Goal: Task Accomplishment & Management: Manage account settings

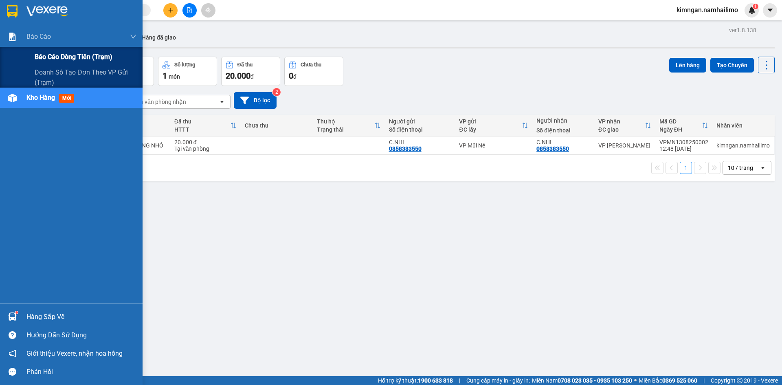
click at [46, 52] on span "Báo cáo dòng tiền (trạm)" at bounding box center [74, 57] width 78 height 10
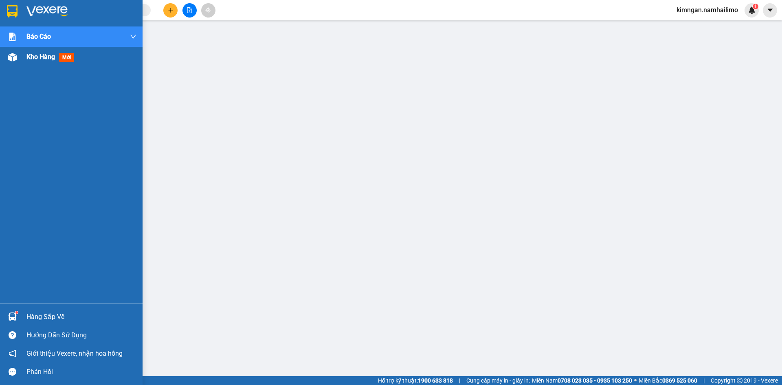
click at [44, 57] on span "Kho hàng" at bounding box center [40, 57] width 29 height 8
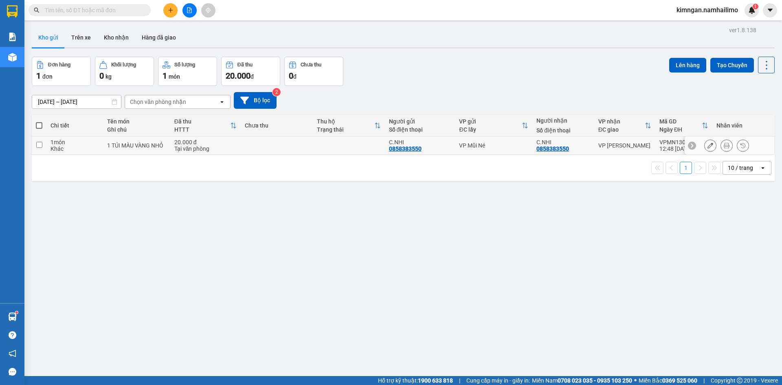
click at [37, 145] on input "checkbox" at bounding box center [39, 145] width 6 height 6
checkbox input "true"
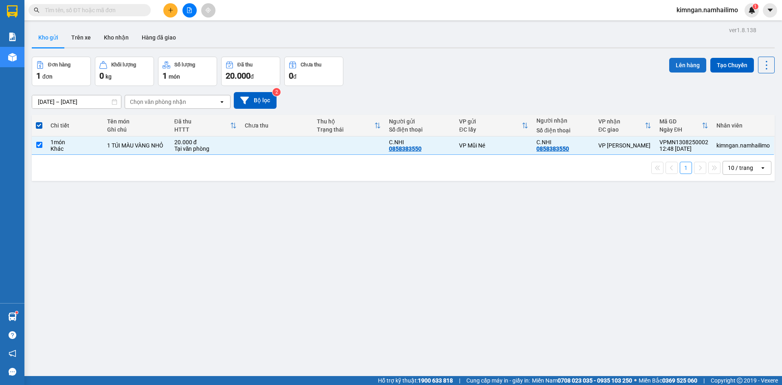
click at [684, 62] on button "Lên hàng" at bounding box center [687, 65] width 37 height 15
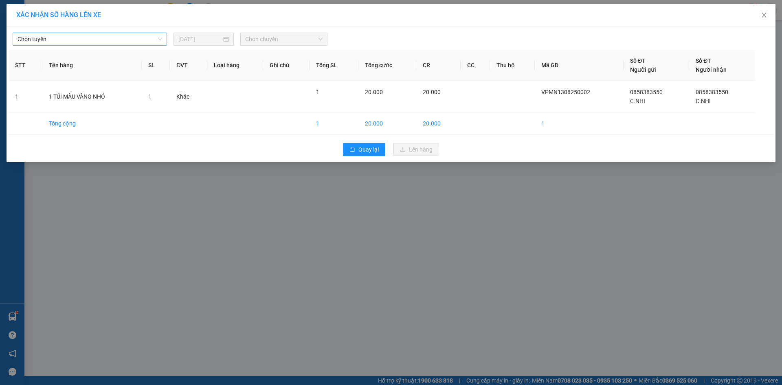
click at [120, 35] on span "Chọn tuyến" at bounding box center [90, 39] width 145 height 12
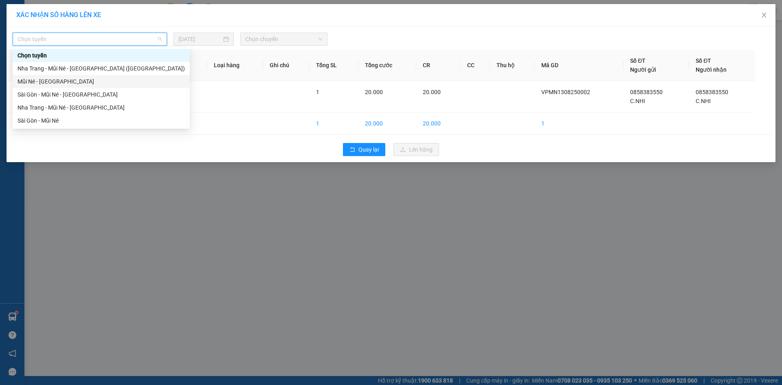
click at [56, 81] on div "Mũi Né - [GEOGRAPHIC_DATA]" at bounding box center [101, 81] width 167 height 9
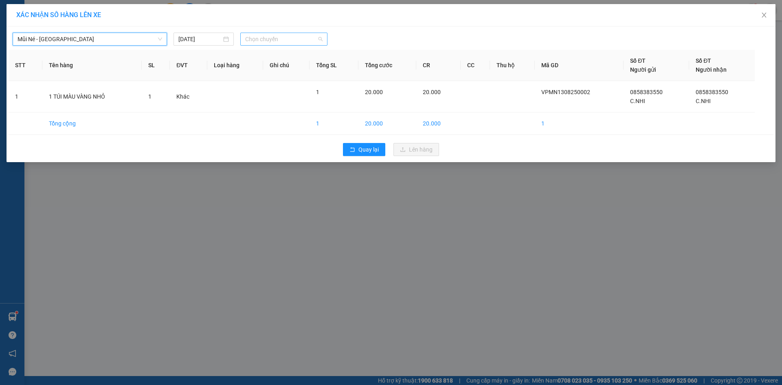
click at [261, 37] on span "Chọn chuyến" at bounding box center [283, 39] width 77 height 12
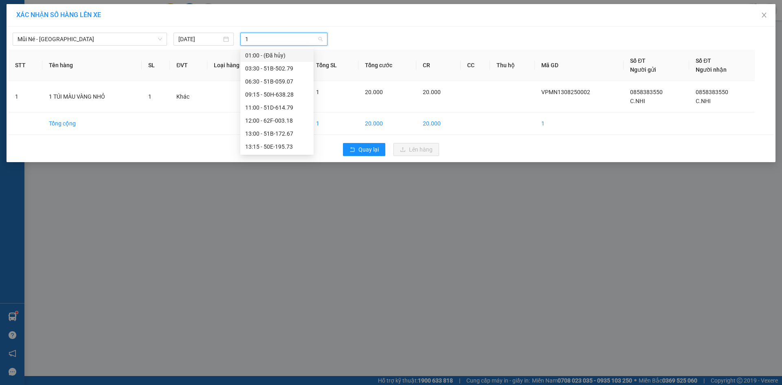
type input "13"
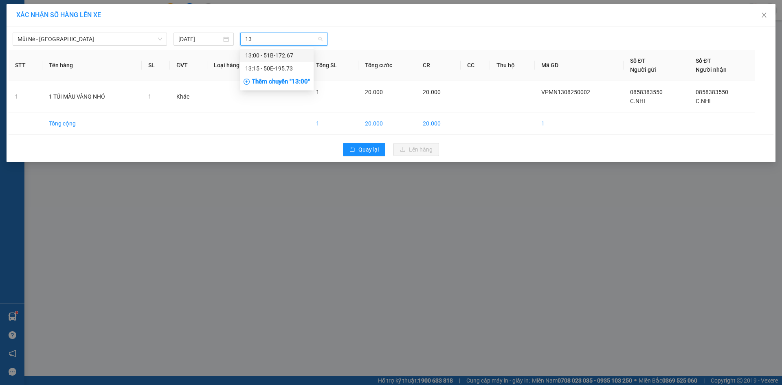
click at [266, 67] on div "13:15 - 50E-195.73" at bounding box center [277, 68] width 64 height 9
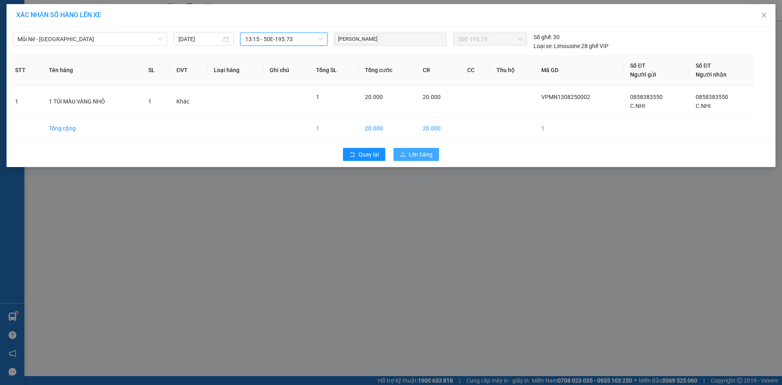
click at [424, 154] on span "Lên hàng" at bounding box center [421, 154] width 24 height 9
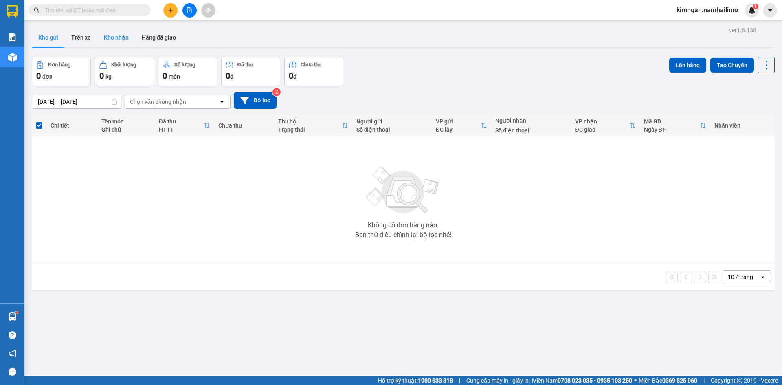
click at [117, 35] on button "Kho nhận" at bounding box center [116, 38] width 38 height 20
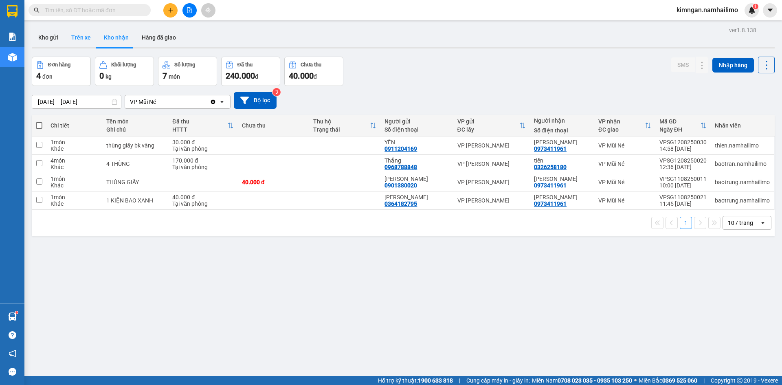
click at [79, 42] on button "Trên xe" at bounding box center [81, 38] width 33 height 20
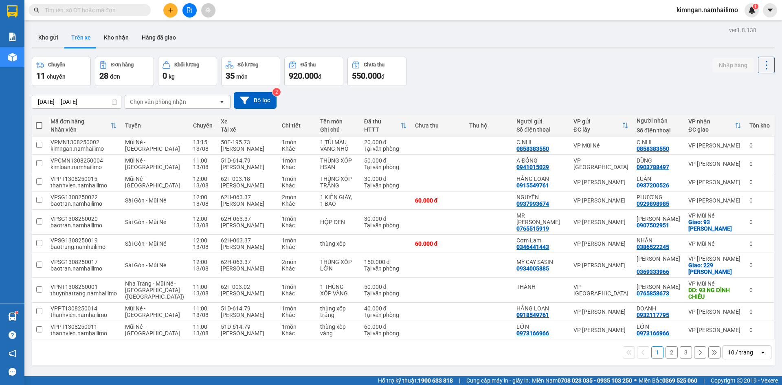
click at [144, 100] on div "Chọn văn phòng nhận" at bounding box center [158, 102] width 56 height 8
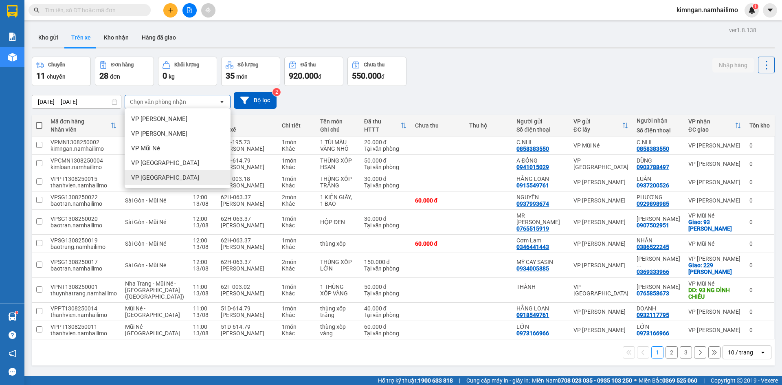
click at [158, 180] on span "VP [GEOGRAPHIC_DATA]" at bounding box center [165, 178] width 68 height 8
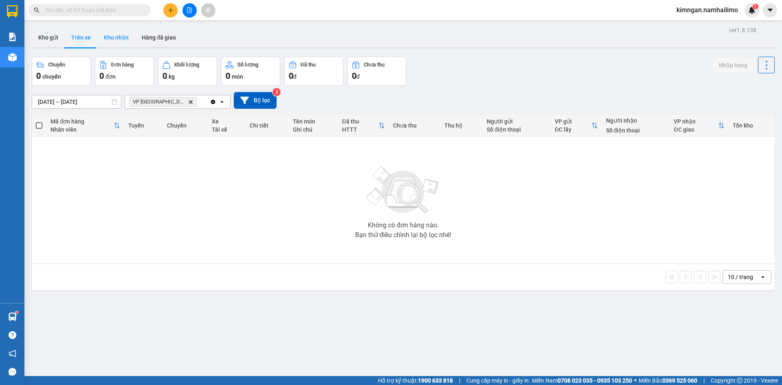
click at [120, 35] on button "Kho nhận" at bounding box center [116, 38] width 38 height 20
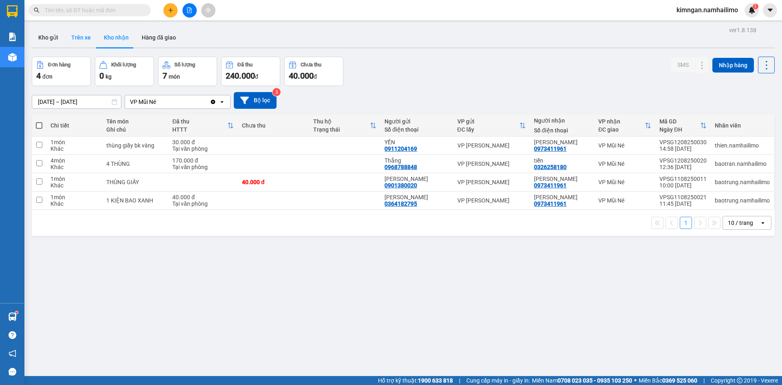
click at [75, 38] on button "Trên xe" at bounding box center [81, 38] width 33 height 20
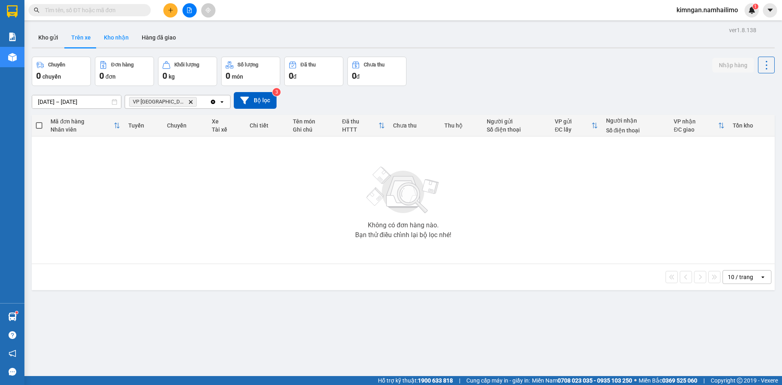
click at [114, 36] on button "Kho nhận" at bounding box center [116, 38] width 38 height 20
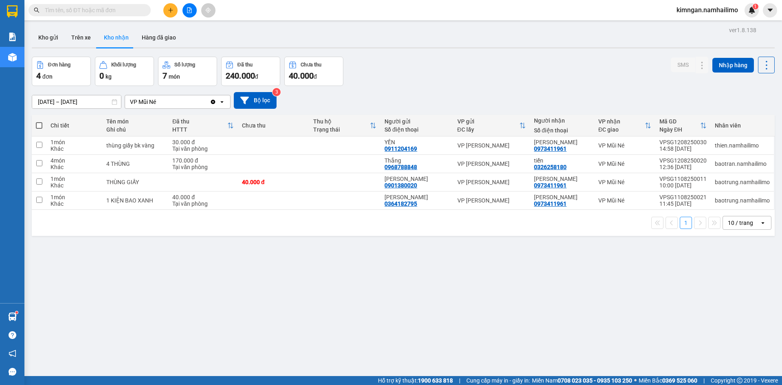
click at [79, 8] on input "text" at bounding box center [93, 10] width 96 height 9
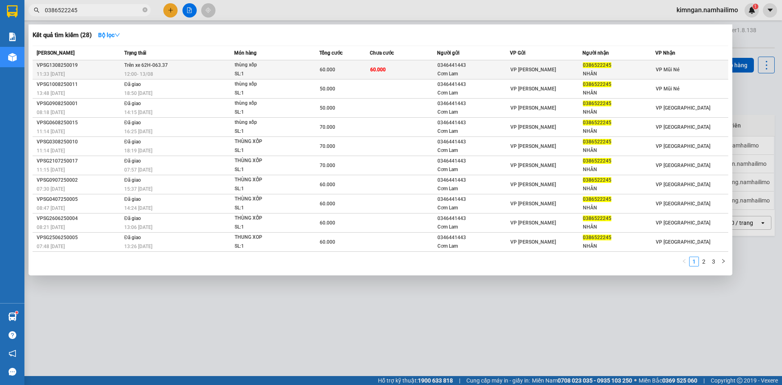
type input "0386522245"
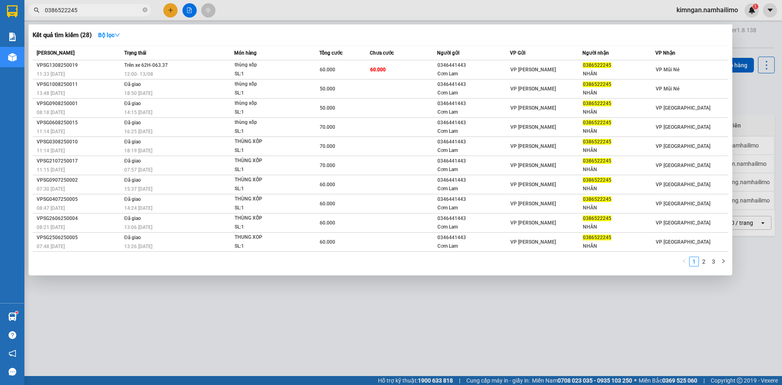
click at [153, 72] on span "12:00 - 13/08" at bounding box center [138, 74] width 29 height 6
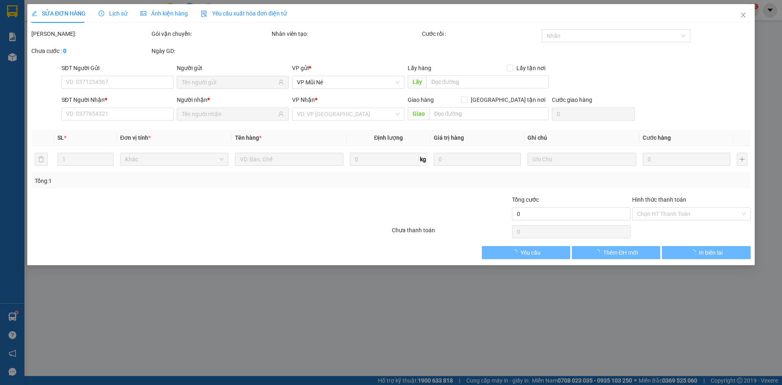
type input "0346441443"
type input "Cơm Lam"
type input "0386522245"
type input "NHÂN"
type input "60.000"
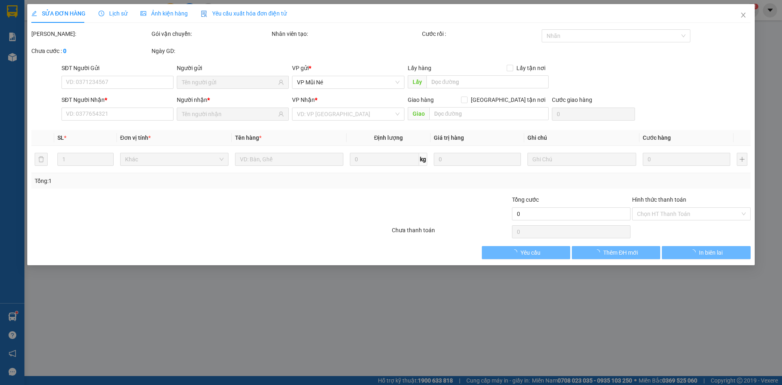
type input "60.000"
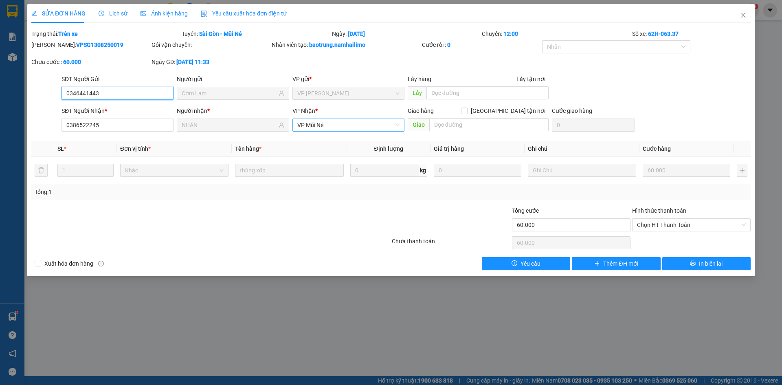
click at [342, 124] on span "VP Mũi Né" at bounding box center [348, 125] width 102 height 12
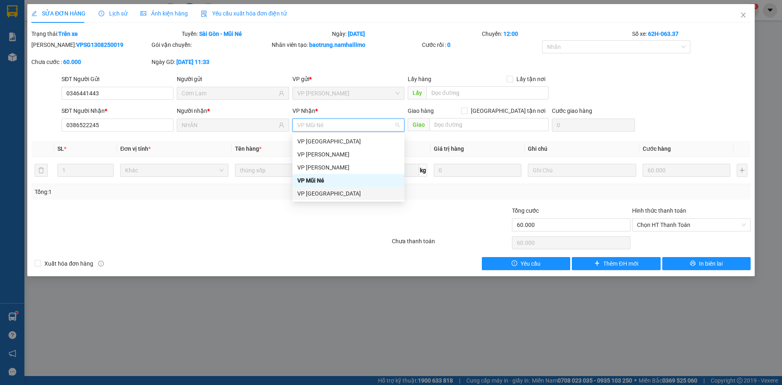
click at [331, 193] on div "VP [GEOGRAPHIC_DATA]" at bounding box center [348, 193] width 102 height 9
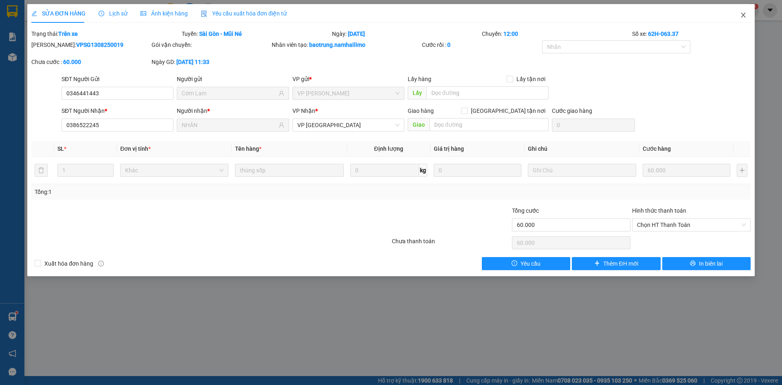
click at [741, 17] on icon "close" at bounding box center [743, 15] width 7 height 7
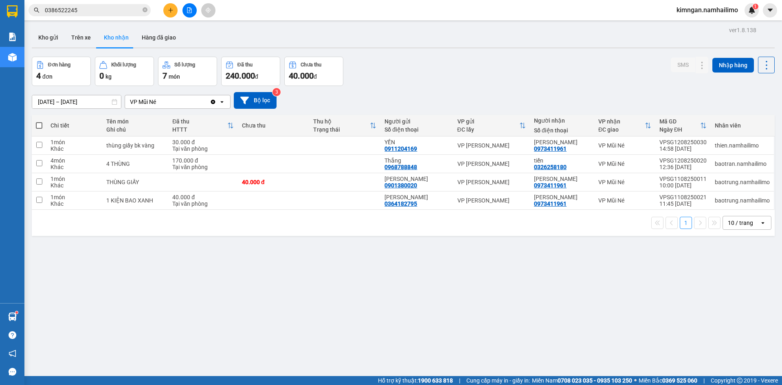
click at [733, 11] on span "kimngan.namhailimo" at bounding box center [707, 10] width 75 height 10
click at [703, 22] on span "Đăng xuất" at bounding box center [710, 25] width 57 height 9
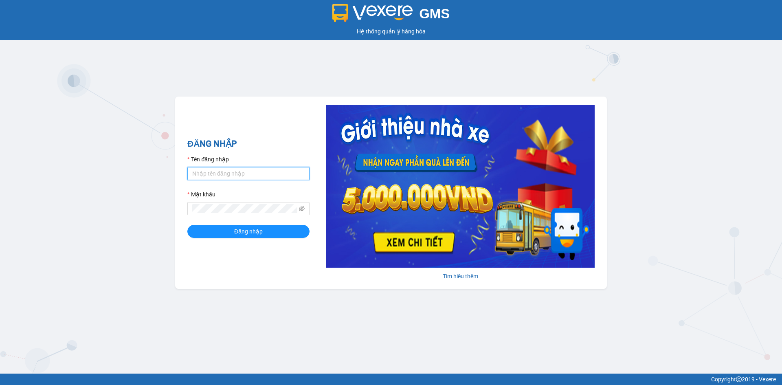
drag, startPoint x: 205, startPoint y: 176, endPoint x: 210, endPoint y: 176, distance: 4.9
click at [205, 176] on input "Tên đăng nhập" at bounding box center [248, 173] width 122 height 13
click at [280, 141] on h2 "ĐĂNG NHẬP" at bounding box center [248, 143] width 122 height 13
type input "huuhieu.namhailimo"
click at [216, 215] on form "Tên đăng nhập huuhieu.[PERSON_NAME] khẩu Đăng nhập" at bounding box center [248, 196] width 122 height 83
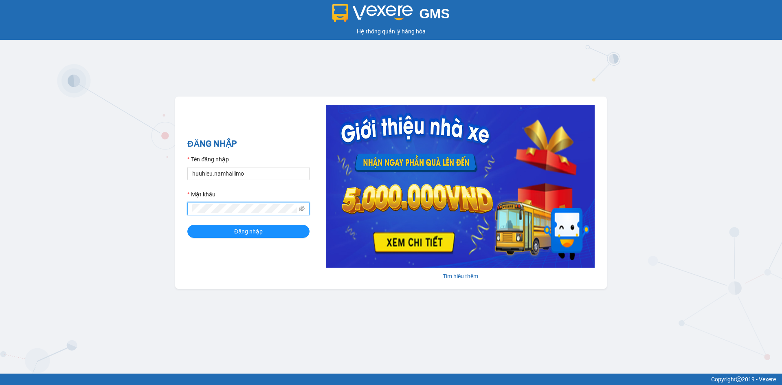
click at [187, 225] on button "Đăng nhập" at bounding box center [248, 231] width 122 height 13
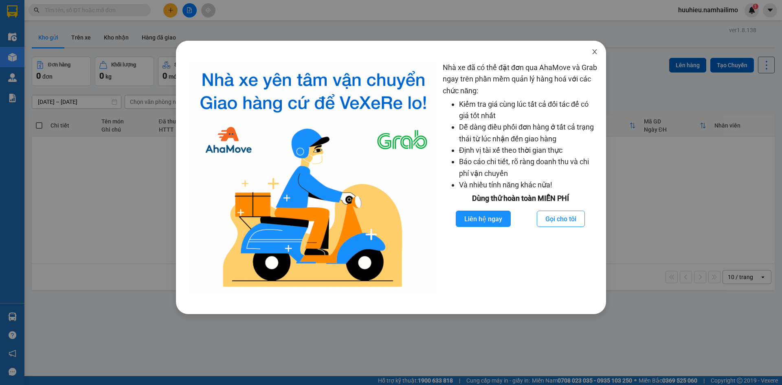
click at [591, 52] on span "Close" at bounding box center [594, 52] width 23 height 23
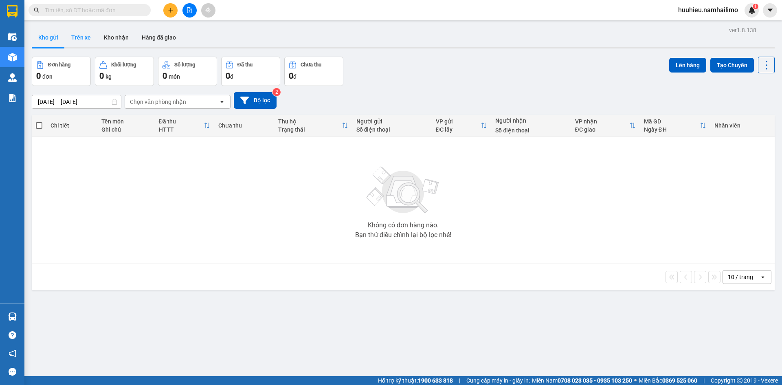
click at [82, 42] on button "Trên xe" at bounding box center [81, 38] width 33 height 20
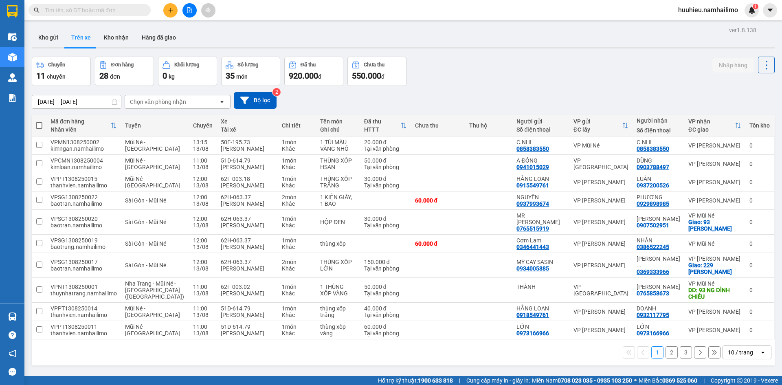
click at [163, 104] on div "Chọn văn phòng nhận" at bounding box center [158, 102] width 56 height 8
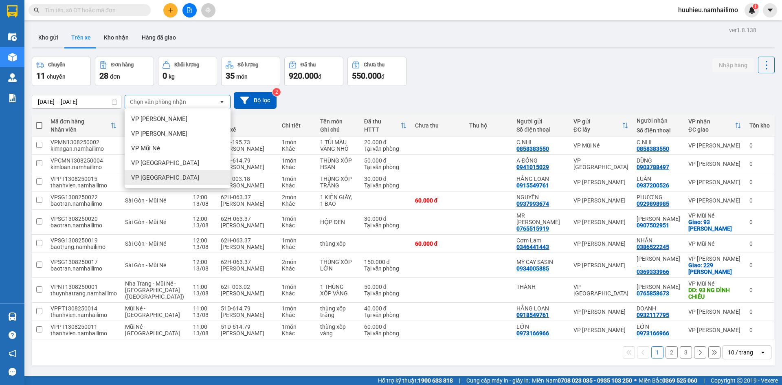
click at [147, 176] on span "VP [GEOGRAPHIC_DATA]" at bounding box center [165, 178] width 68 height 8
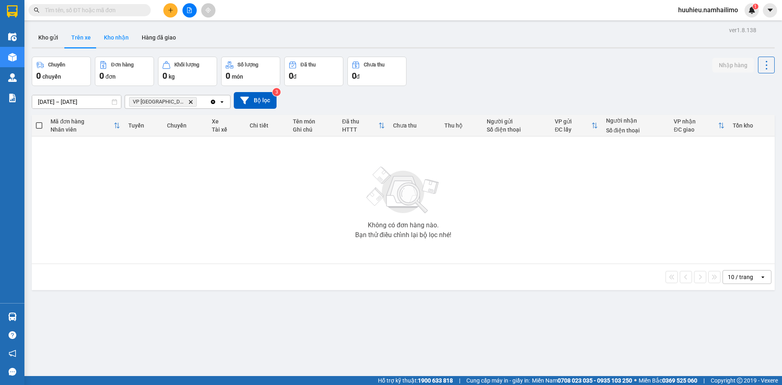
click at [116, 41] on button "Kho nhận" at bounding box center [116, 38] width 38 height 20
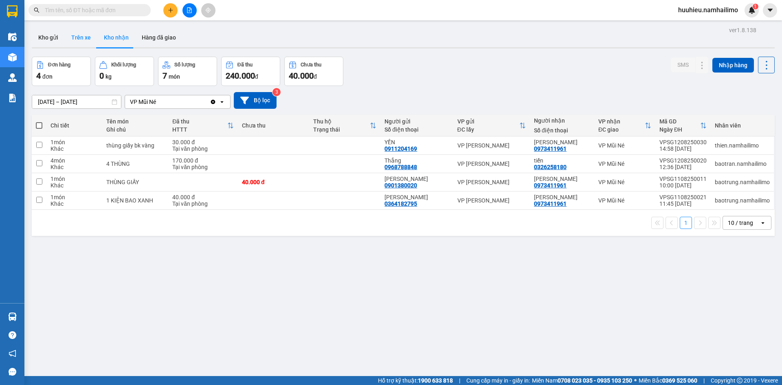
click at [76, 39] on button "Trên xe" at bounding box center [81, 38] width 33 height 20
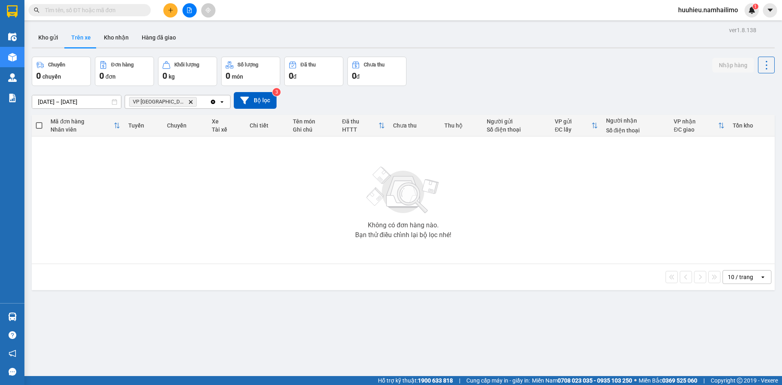
click at [188, 103] on icon "Delete" at bounding box center [190, 101] width 5 height 5
click at [173, 103] on div "Chọn văn phòng nhận" at bounding box center [158, 102] width 56 height 8
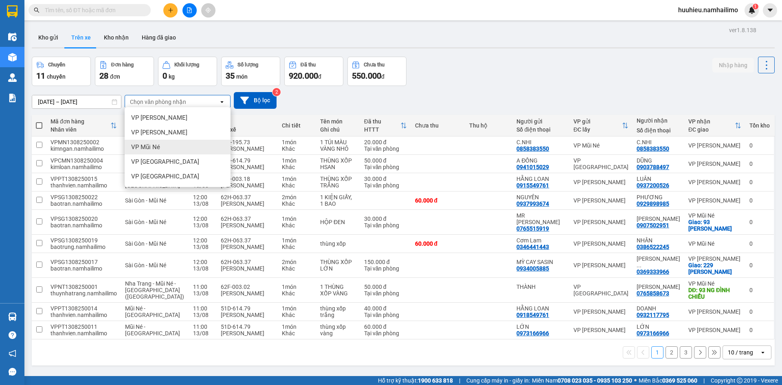
click at [159, 149] on span "VP Mũi Né" at bounding box center [145, 147] width 29 height 8
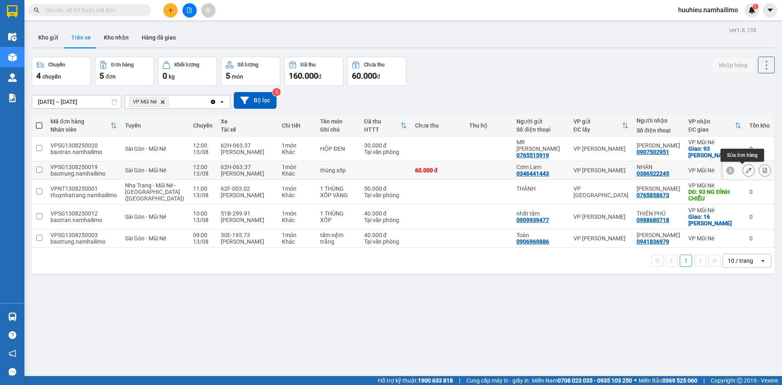
click at [746, 168] on icon at bounding box center [749, 170] width 6 height 6
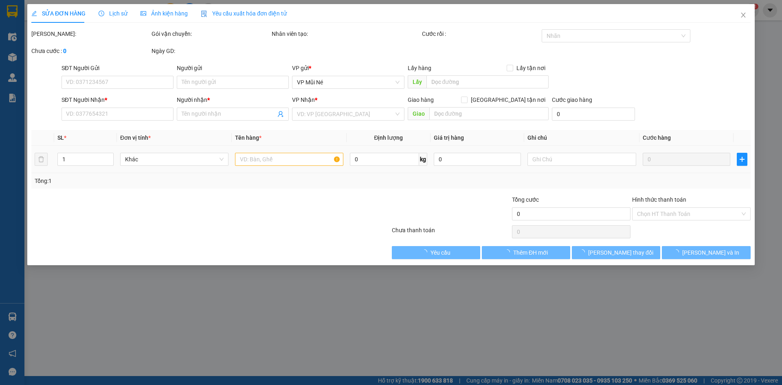
type input "0346441443"
type input "Cơm Lam"
type input "0386522245"
type input "NHÂN"
type input "60.000"
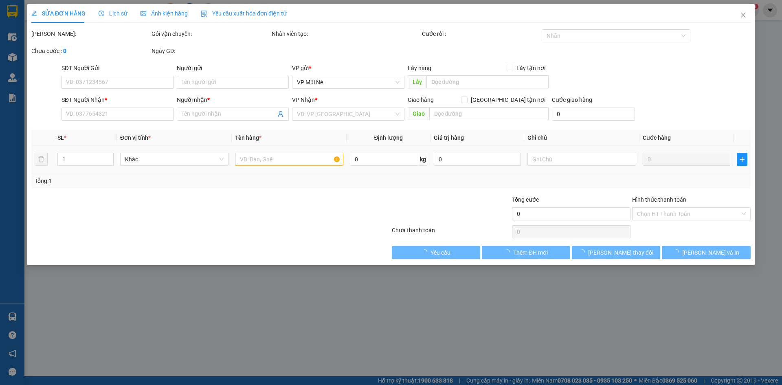
type input "60.000"
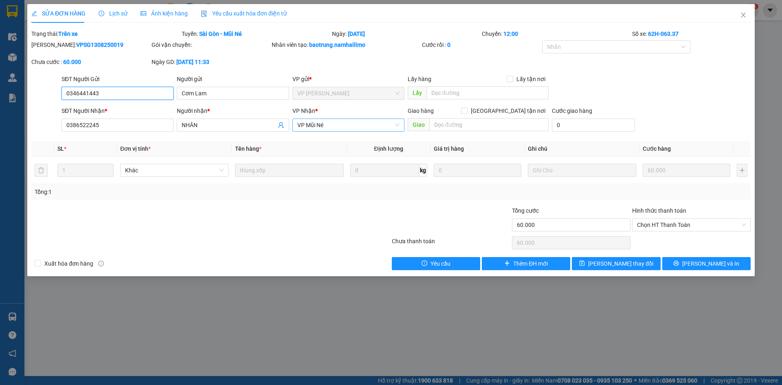
click at [365, 127] on span "VP Mũi Né" at bounding box center [348, 125] width 102 height 12
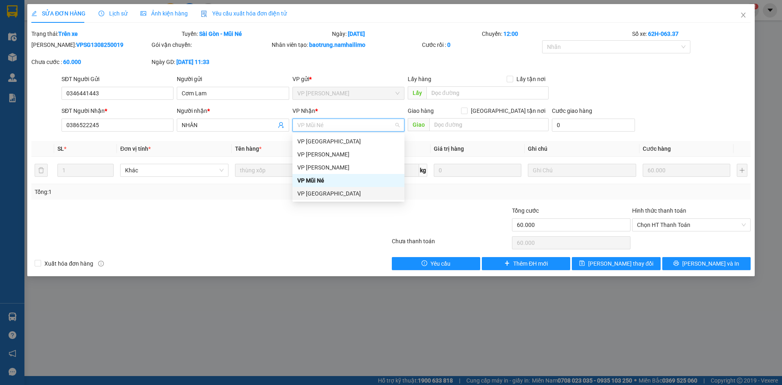
click at [338, 196] on div "VP [GEOGRAPHIC_DATA]" at bounding box center [348, 193] width 102 height 9
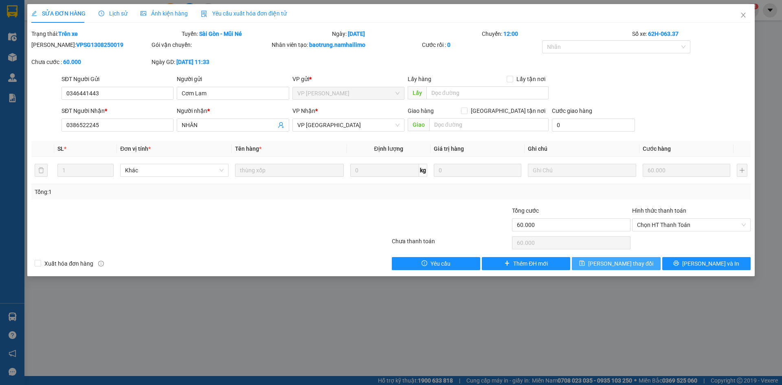
click at [620, 266] on span "[PERSON_NAME] thay đổi" at bounding box center [620, 263] width 65 height 9
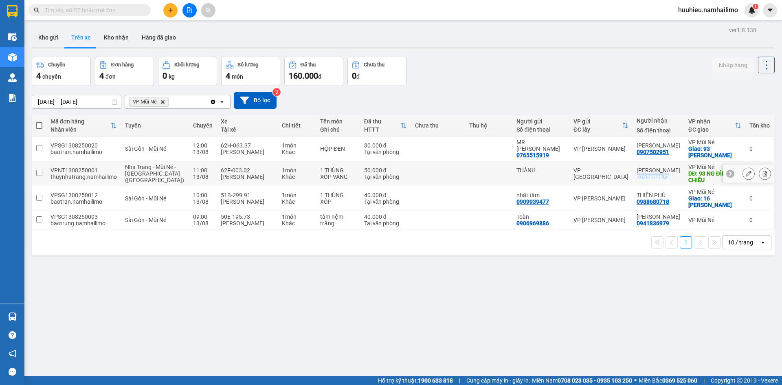
drag, startPoint x: 635, startPoint y: 178, endPoint x: 670, endPoint y: 176, distance: 34.7
click at [670, 176] on td "ANH HUY 0765858673" at bounding box center [659, 173] width 52 height 25
checkbox input "true"
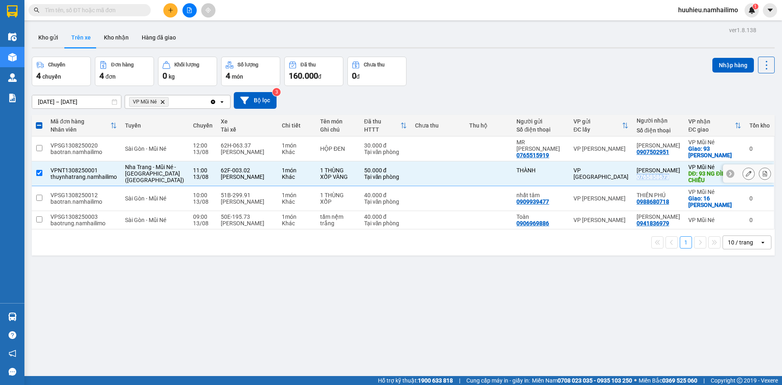
copy div "0765858673"
click at [63, 9] on input "text" at bounding box center [93, 10] width 96 height 9
paste input "0765858673"
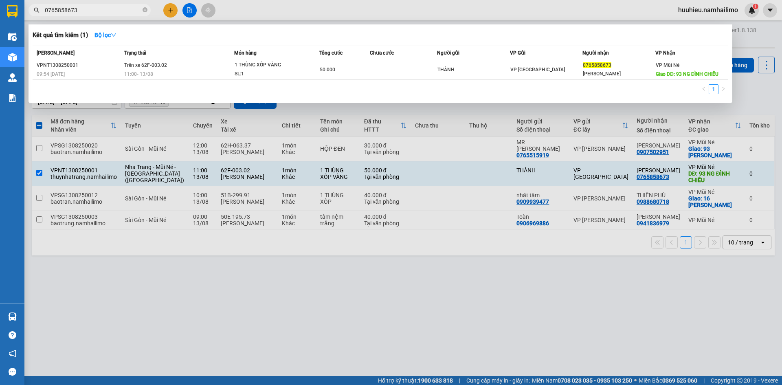
click at [132, 290] on div at bounding box center [391, 192] width 782 height 385
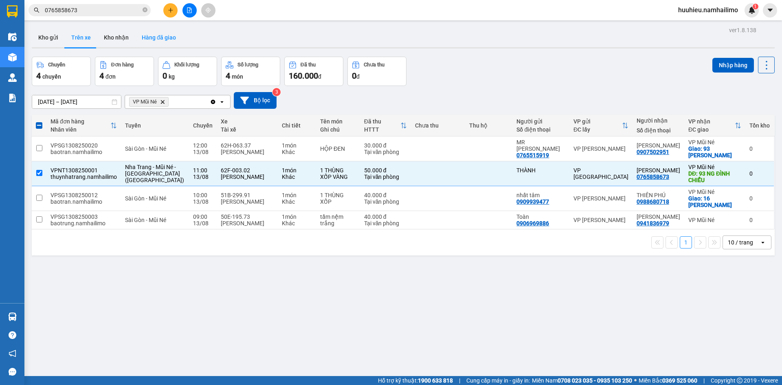
click at [158, 35] on button "Hàng đã giao" at bounding box center [158, 38] width 47 height 20
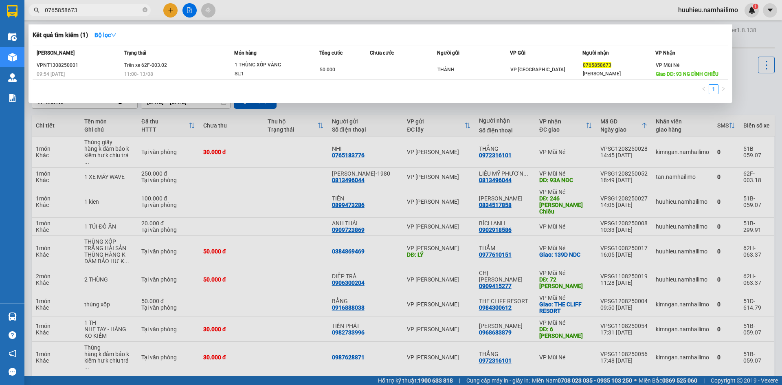
click at [79, 12] on input "0765858673" at bounding box center [93, 10] width 96 height 9
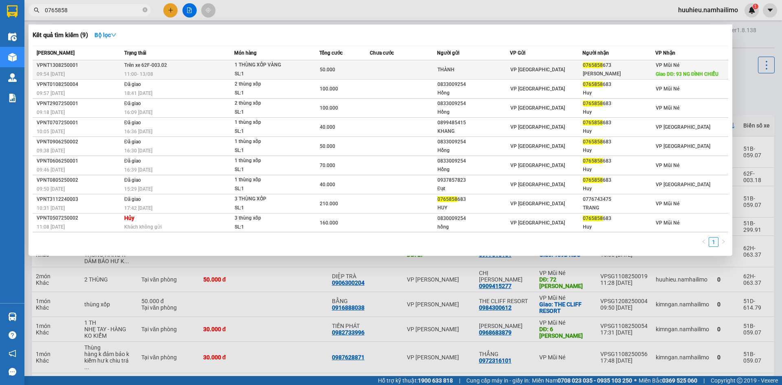
type input "0765858"
click at [547, 70] on div "VP [GEOGRAPHIC_DATA]" at bounding box center [546, 69] width 72 height 9
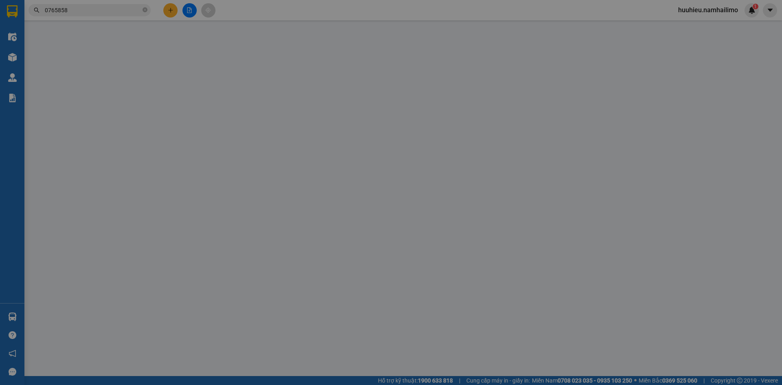
type input "THÀNH"
type input "0765858673"
type input "[PERSON_NAME]"
type input "93 NG ĐÌNH CHIỂU"
type input "50.000"
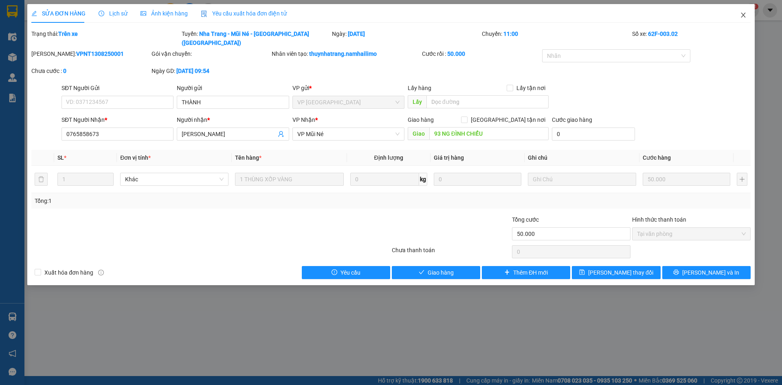
click at [744, 16] on icon "close" at bounding box center [743, 15] width 7 height 7
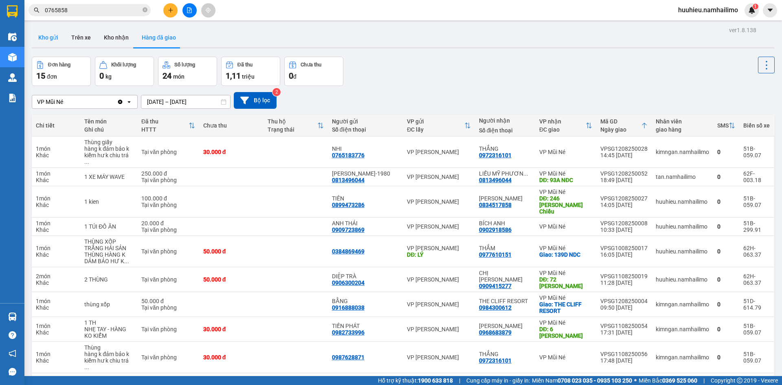
click at [51, 39] on button "Kho gửi" at bounding box center [48, 38] width 33 height 20
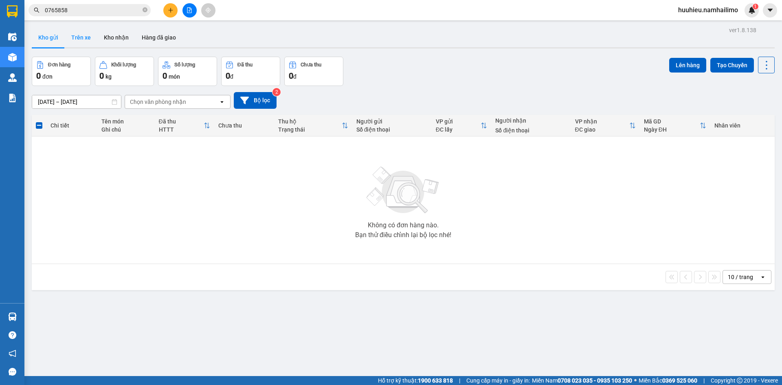
click at [84, 35] on button "Trên xe" at bounding box center [81, 38] width 33 height 20
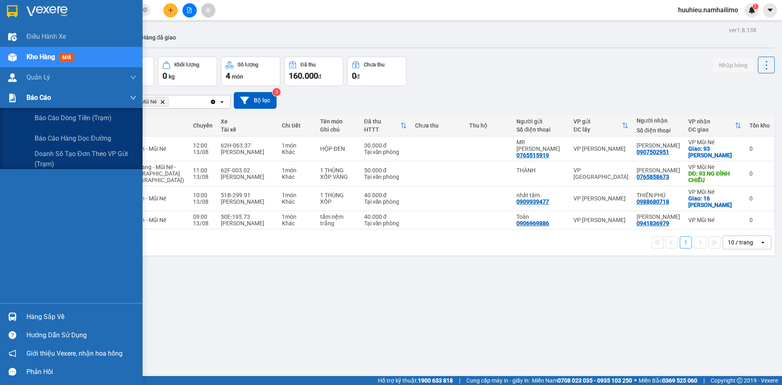
click at [39, 97] on span "Báo cáo" at bounding box center [38, 97] width 24 height 10
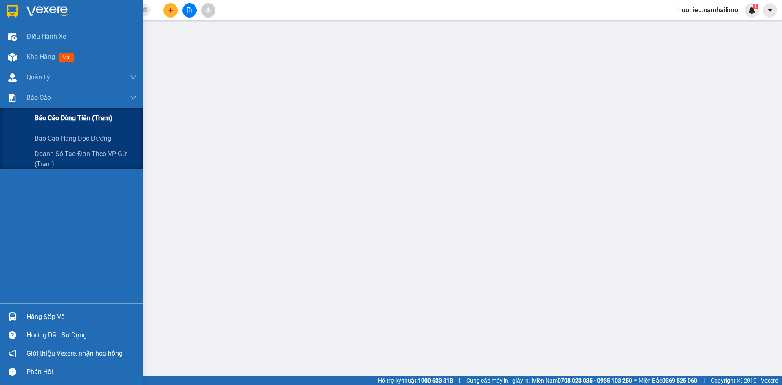
click at [48, 119] on span "Báo cáo dòng tiền (trạm)" at bounding box center [74, 118] width 78 height 10
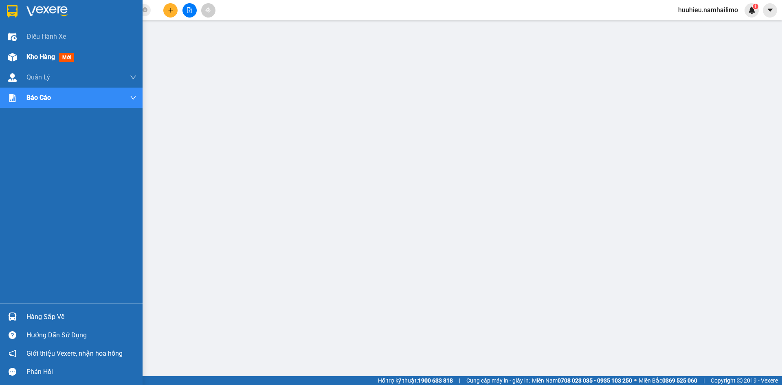
click at [33, 53] on span "Kho hàng" at bounding box center [40, 57] width 29 height 8
